Goal: Complete application form: Complete application form

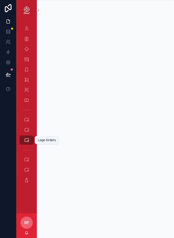
click at [27, 136] on link "Logo Orders" at bounding box center [26, 140] width 14 height 9
click at [27, 132] on icon "scrollable content" at bounding box center [26, 129] width 5 height 5
